Goal: Task Accomplishment & Management: Manage account settings

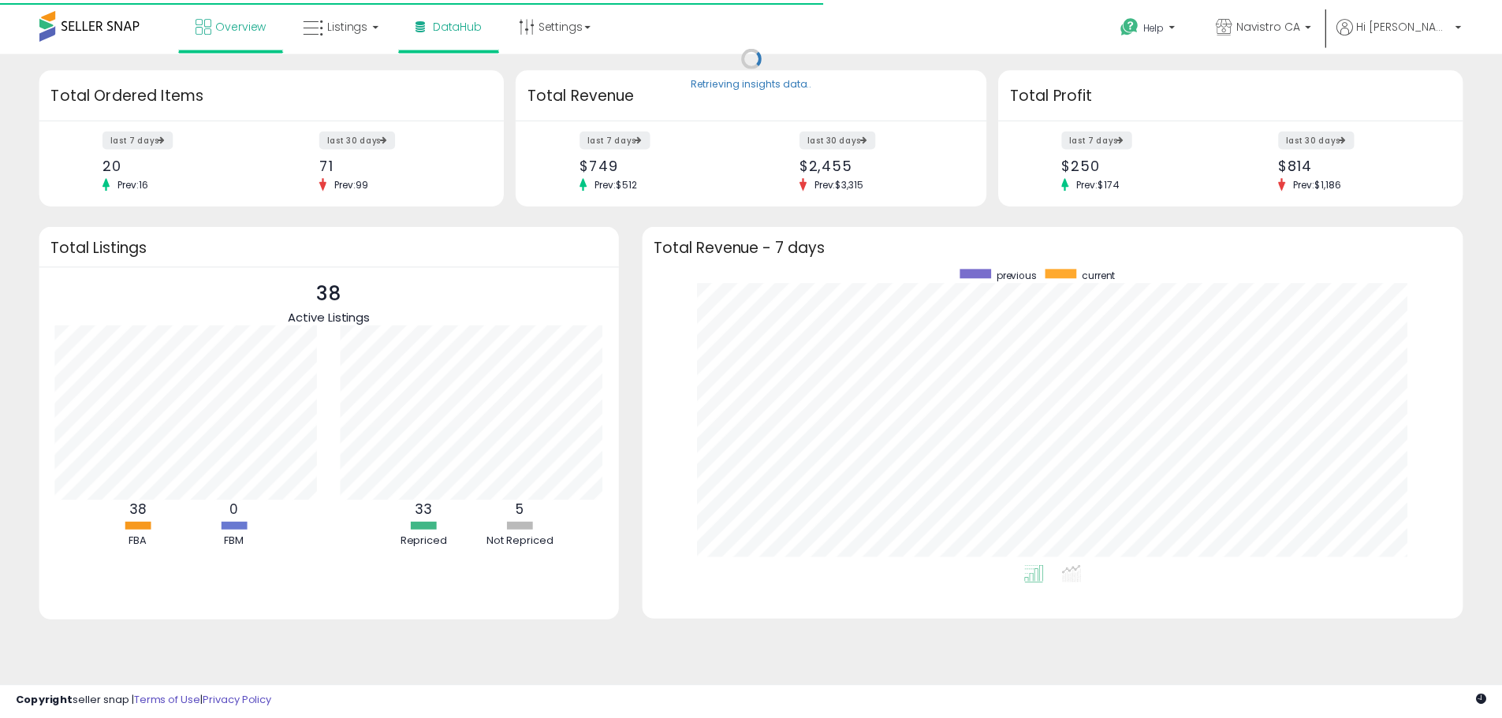
scroll to position [298, 795]
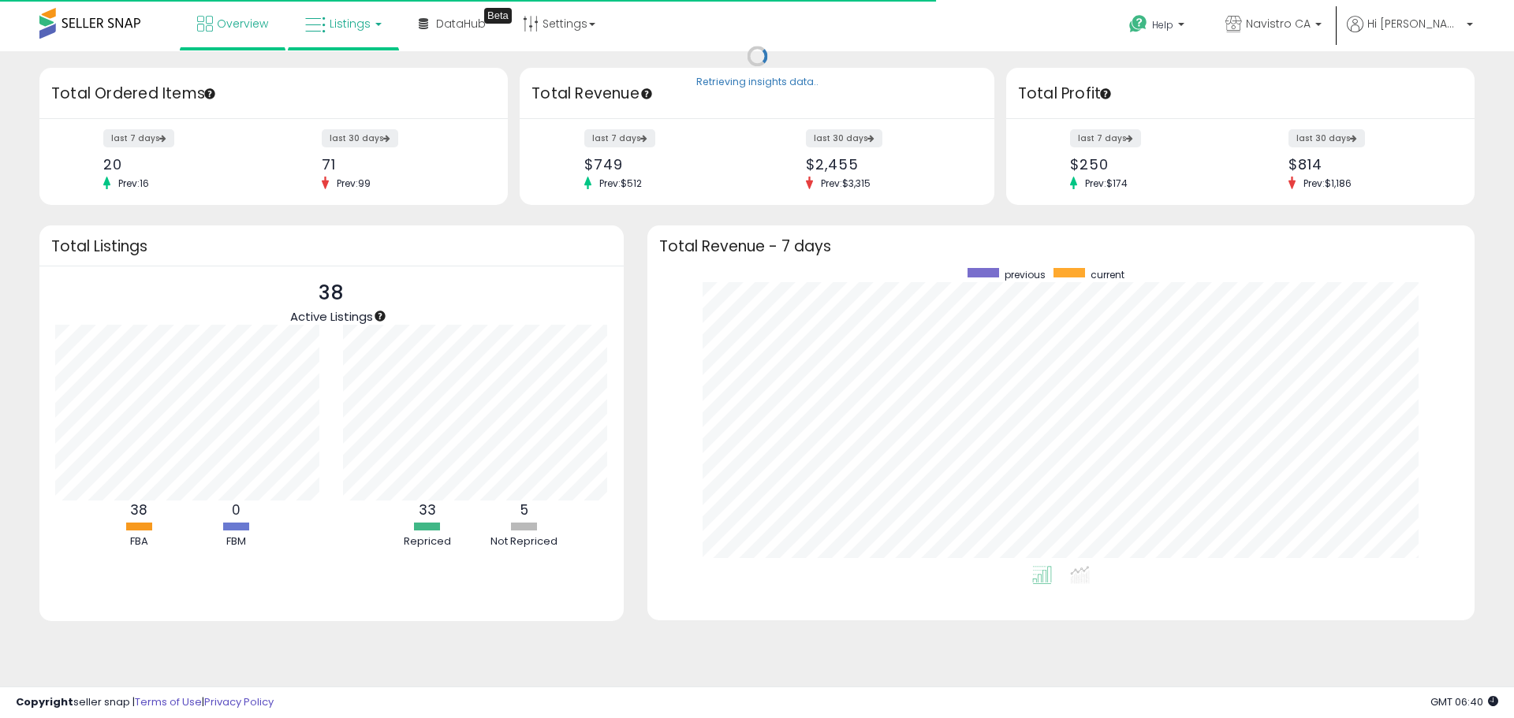
click at [333, 25] on span "Listings" at bounding box center [350, 24] width 41 height 16
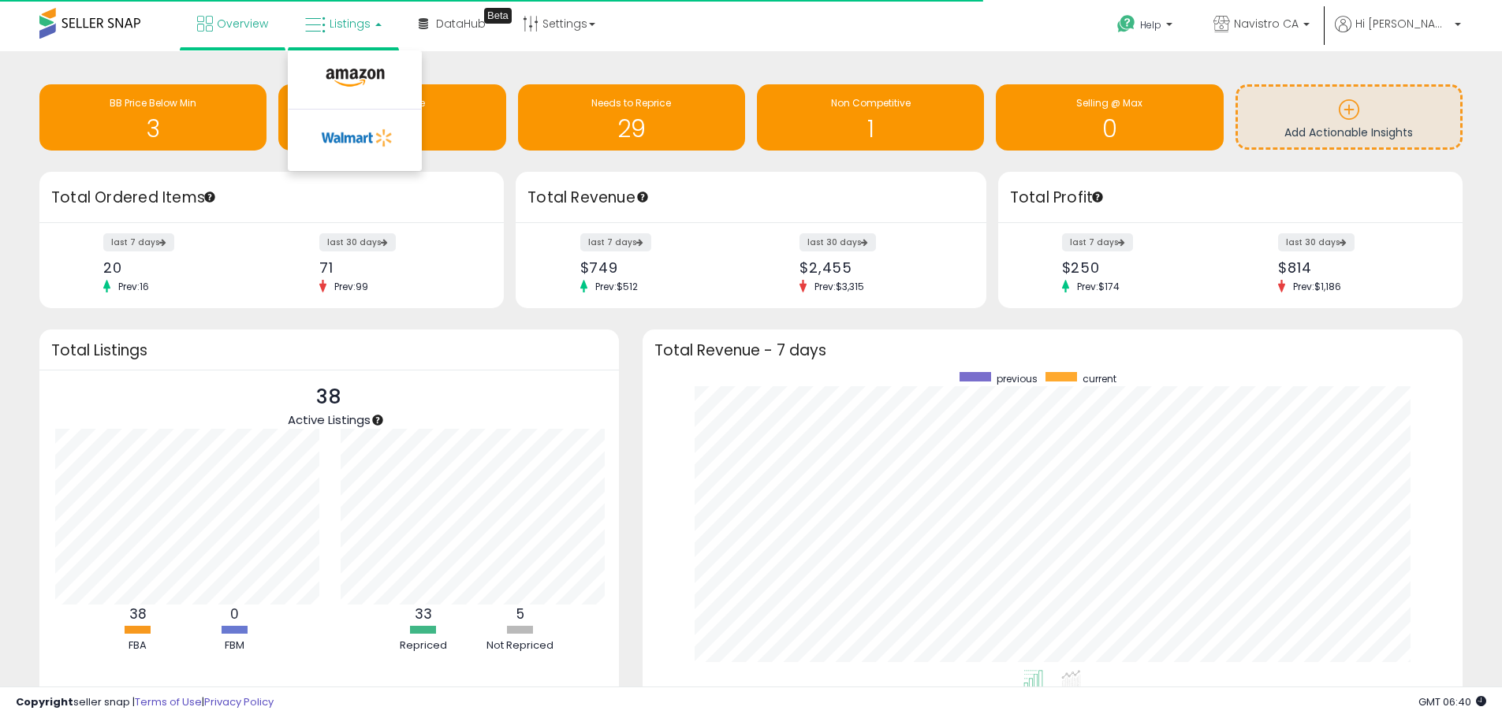
scroll to position [0, 0]
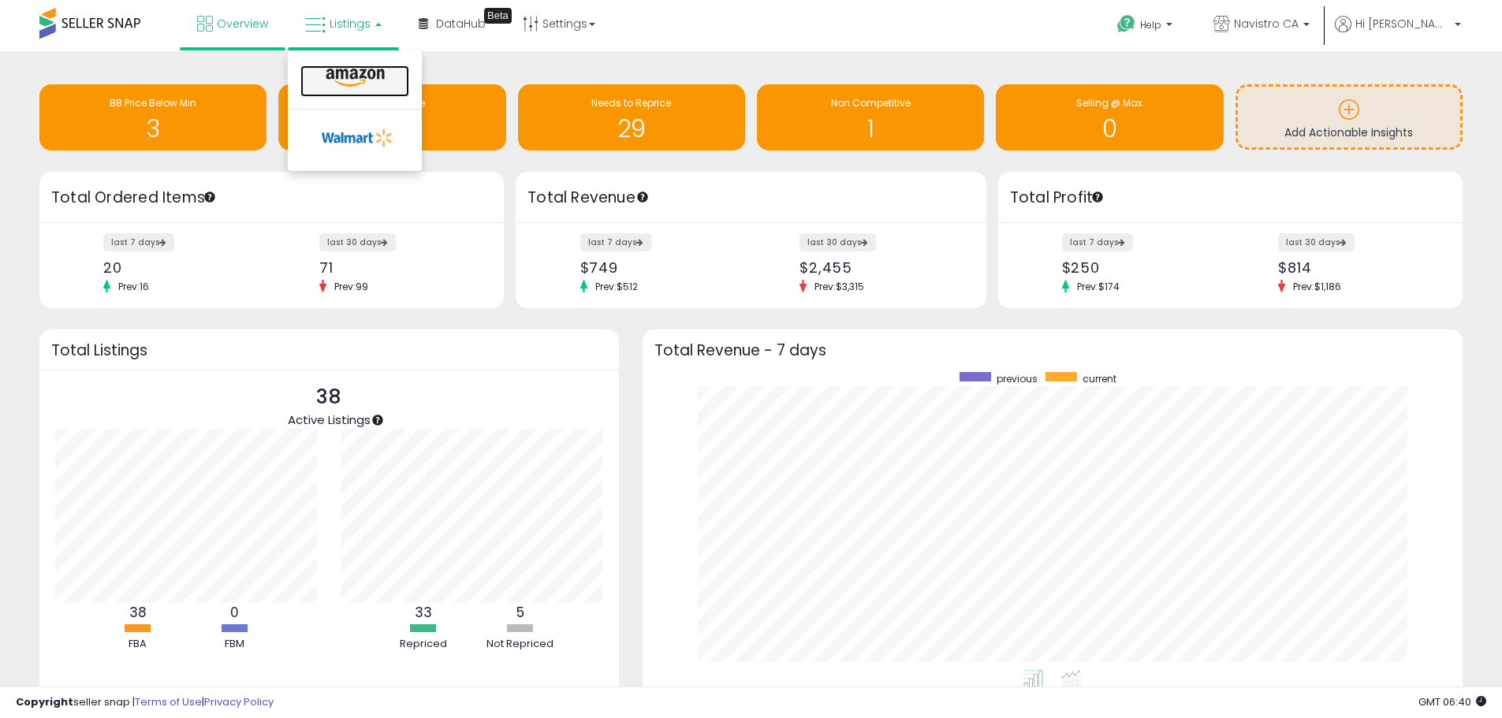
click at [345, 70] on icon at bounding box center [355, 78] width 69 height 20
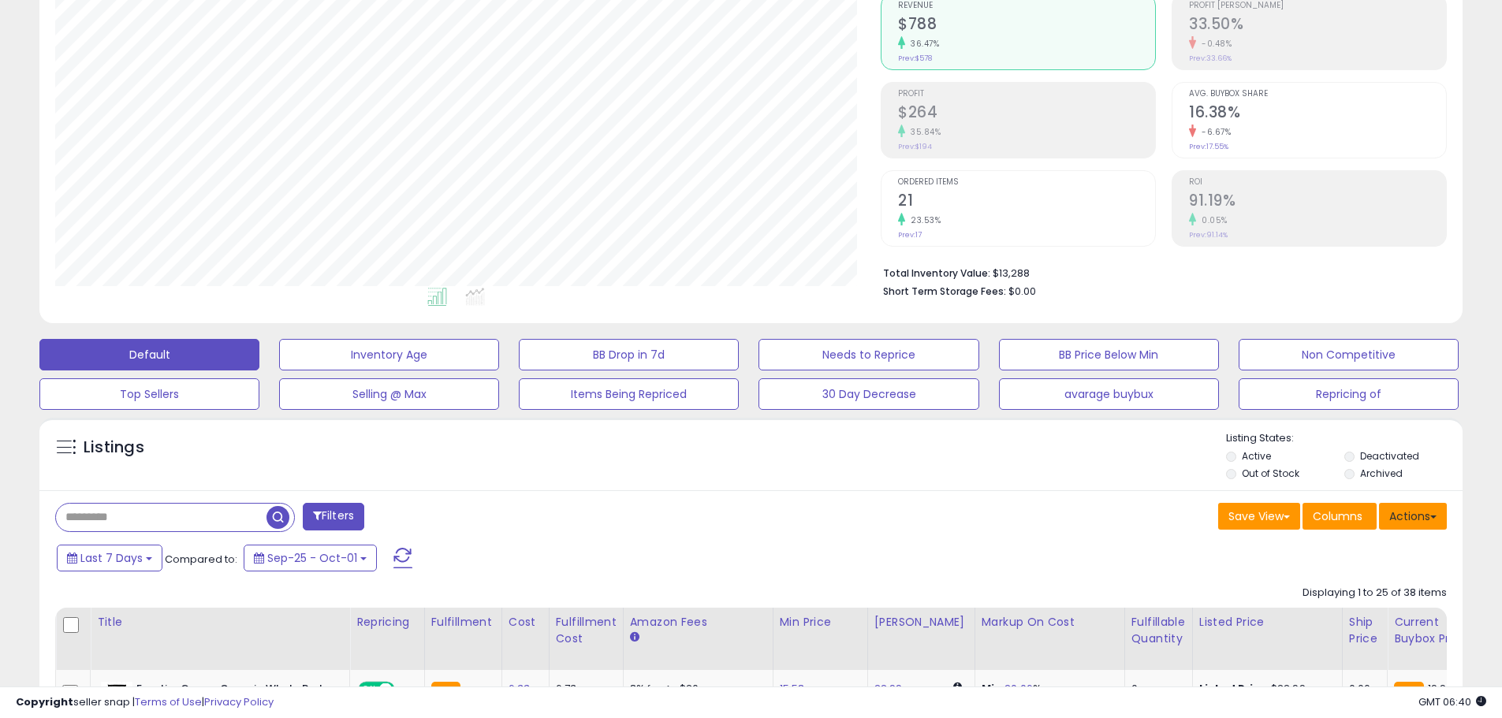
scroll to position [323, 825]
click at [1431, 522] on button "Actions" at bounding box center [1413, 516] width 68 height 27
click at [1374, 621] on link "Export All Columns" at bounding box center [1348, 617] width 173 height 24
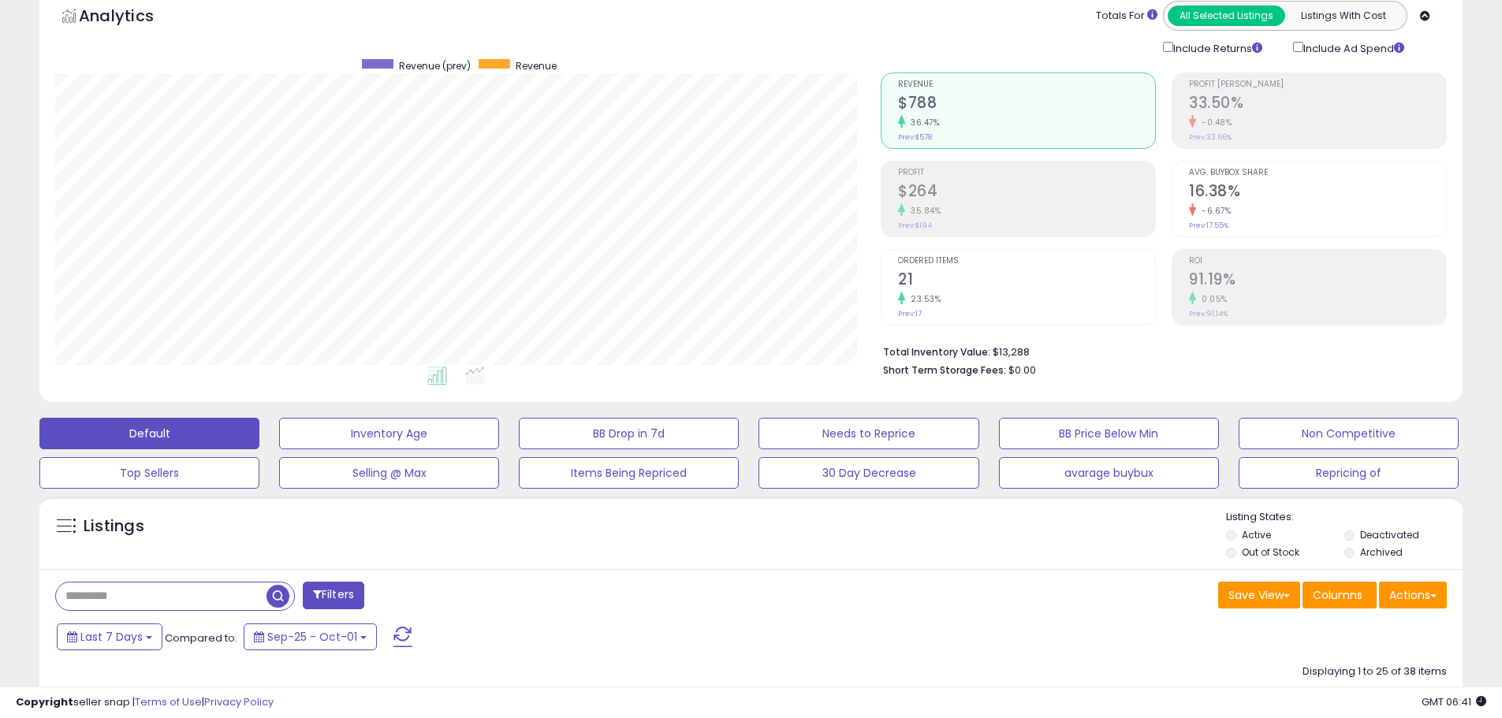
scroll to position [0, 0]
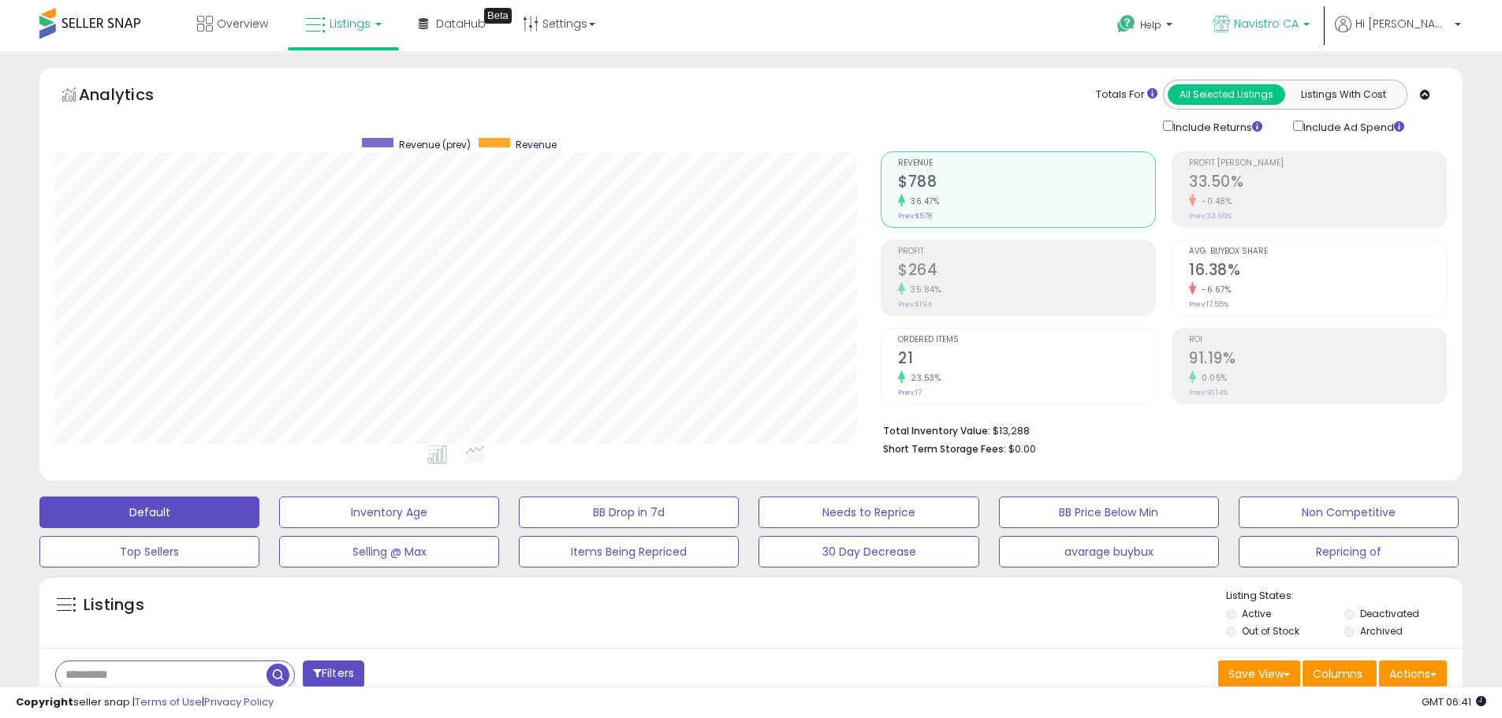
click at [1295, 23] on span "Navistro CA" at bounding box center [1266, 24] width 65 height 16
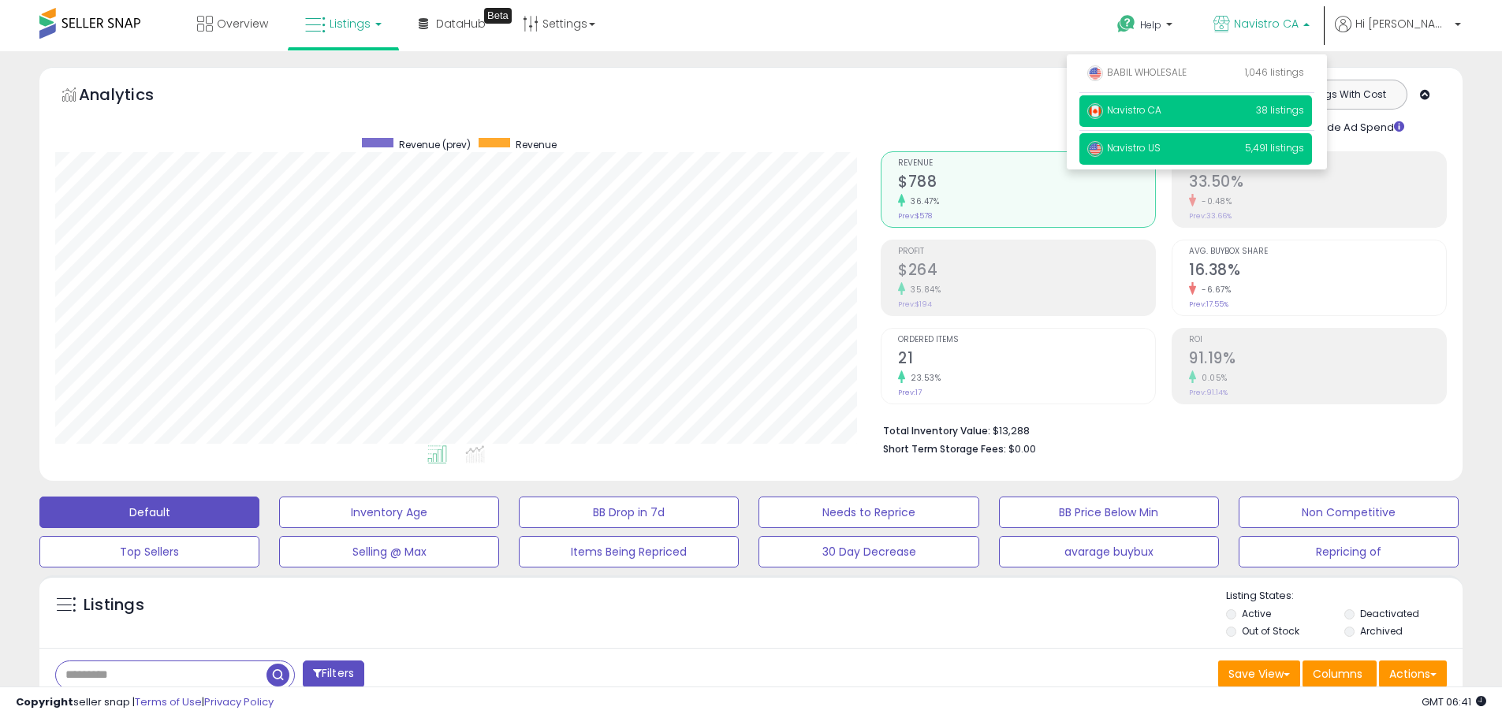
click at [1161, 144] on span "Navistro US" at bounding box center [1123, 147] width 73 height 13
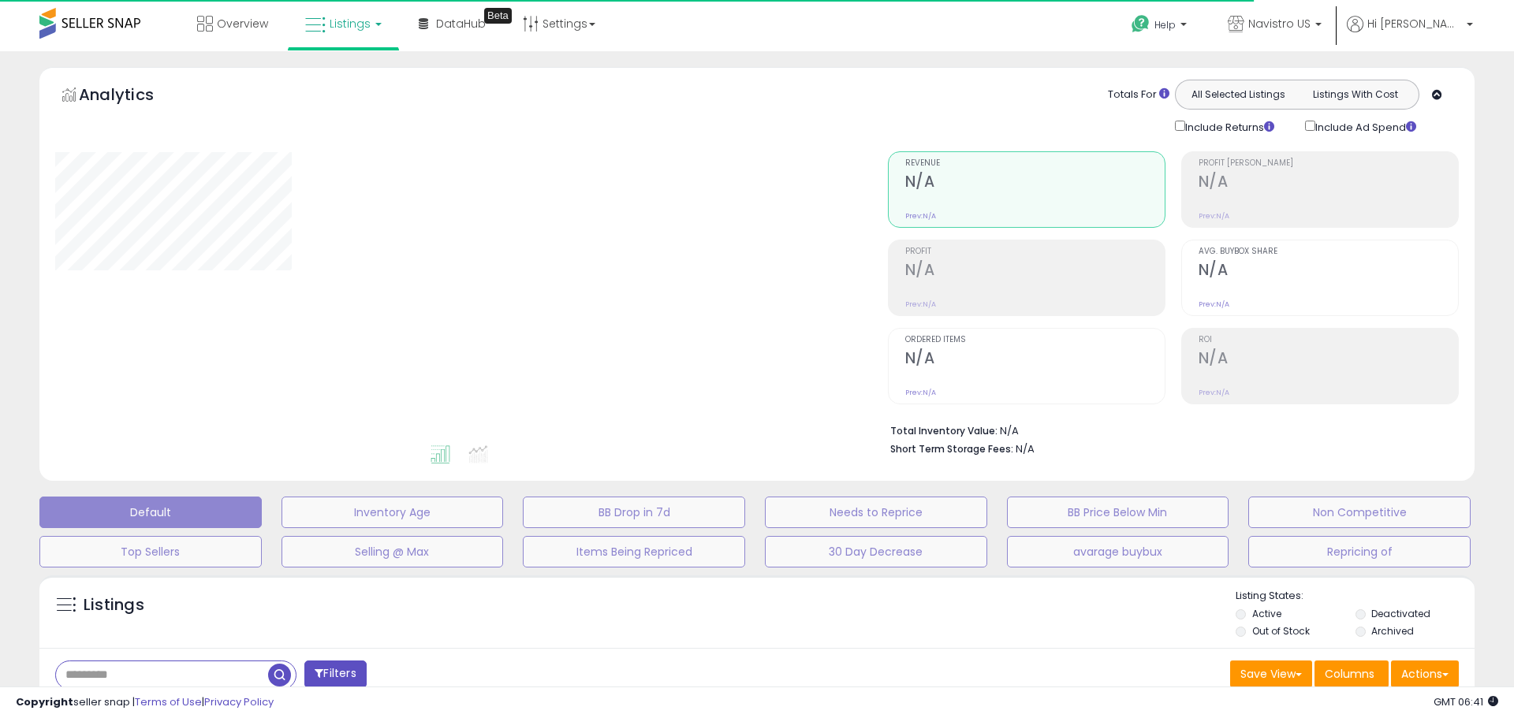
click at [377, 43] on link "Listings" at bounding box center [343, 23] width 100 height 47
click at [348, 76] on icon at bounding box center [355, 78] width 69 height 20
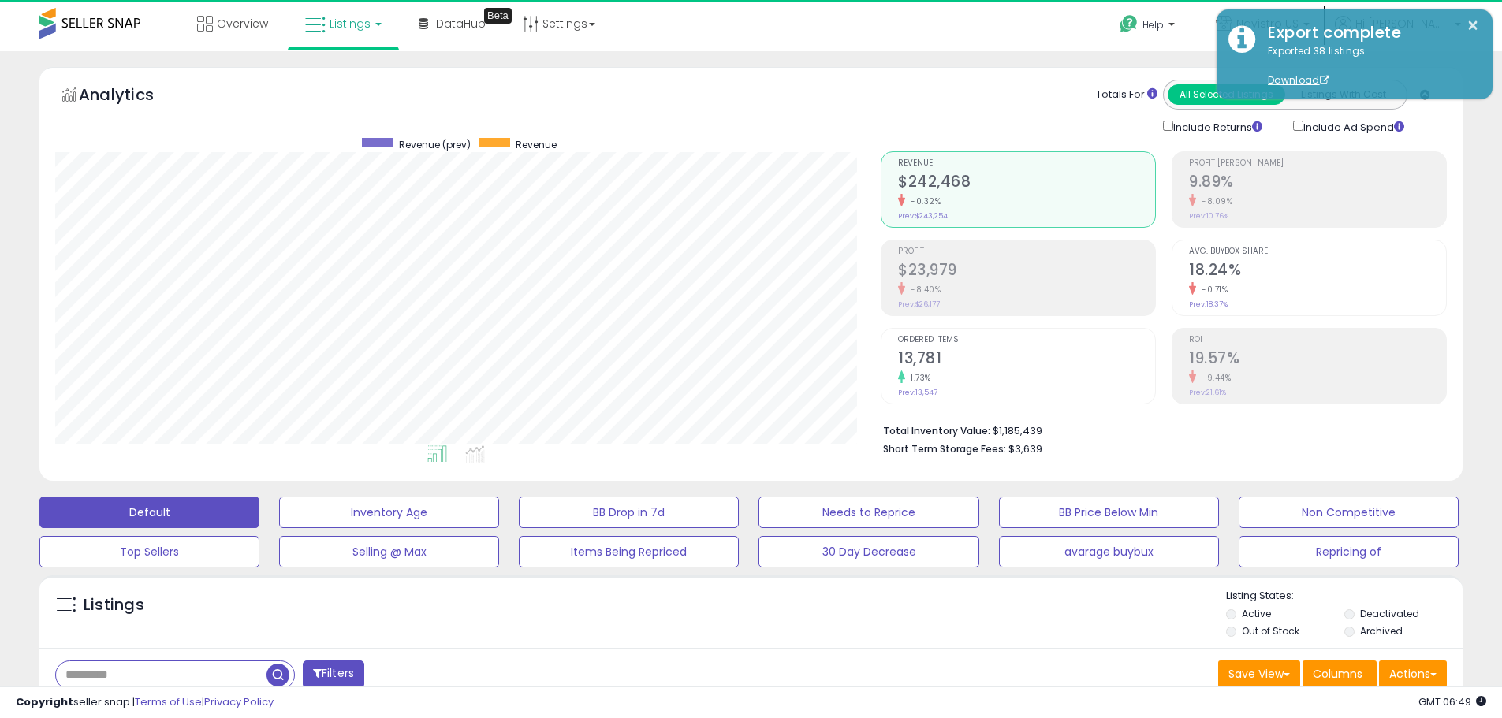
scroll to position [323, 825]
